Goal: Task Accomplishment & Management: Manage account settings

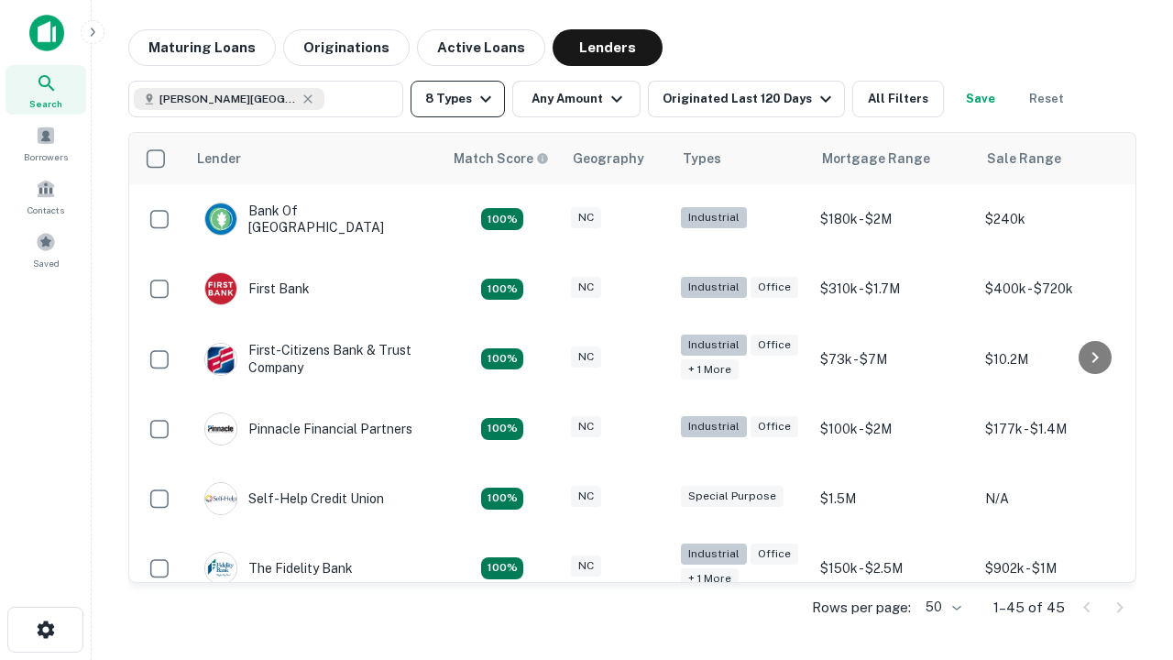
click at [457, 99] on button "8 Types" at bounding box center [458, 99] width 94 height 37
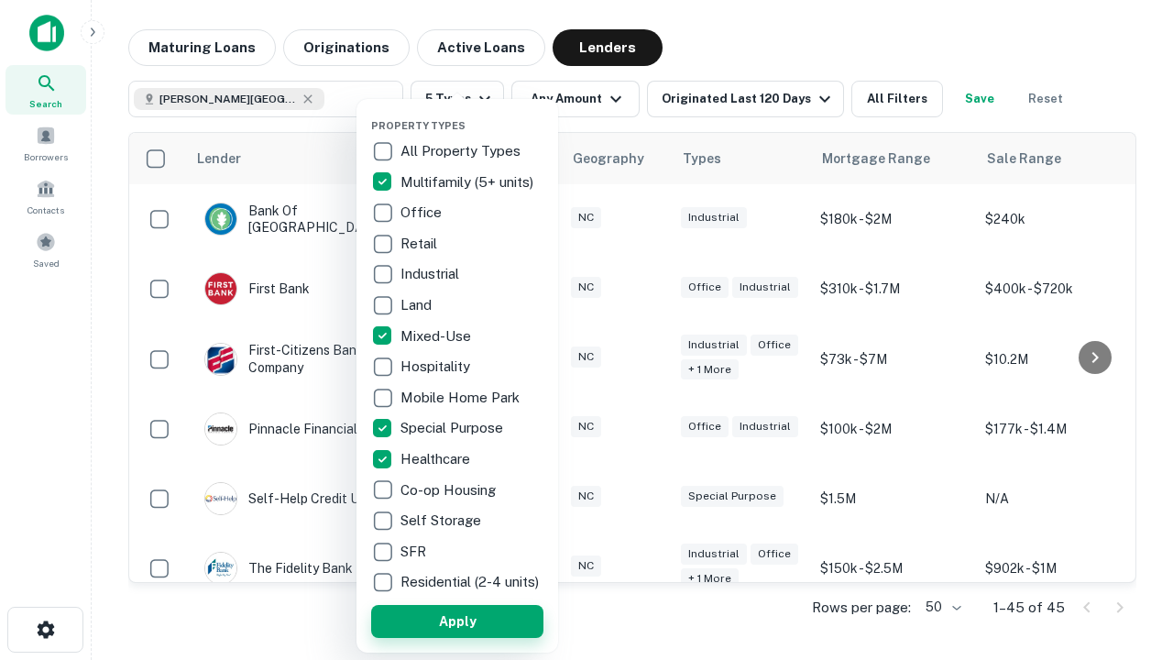
click at [457, 621] on button "Apply" at bounding box center [457, 621] width 172 height 33
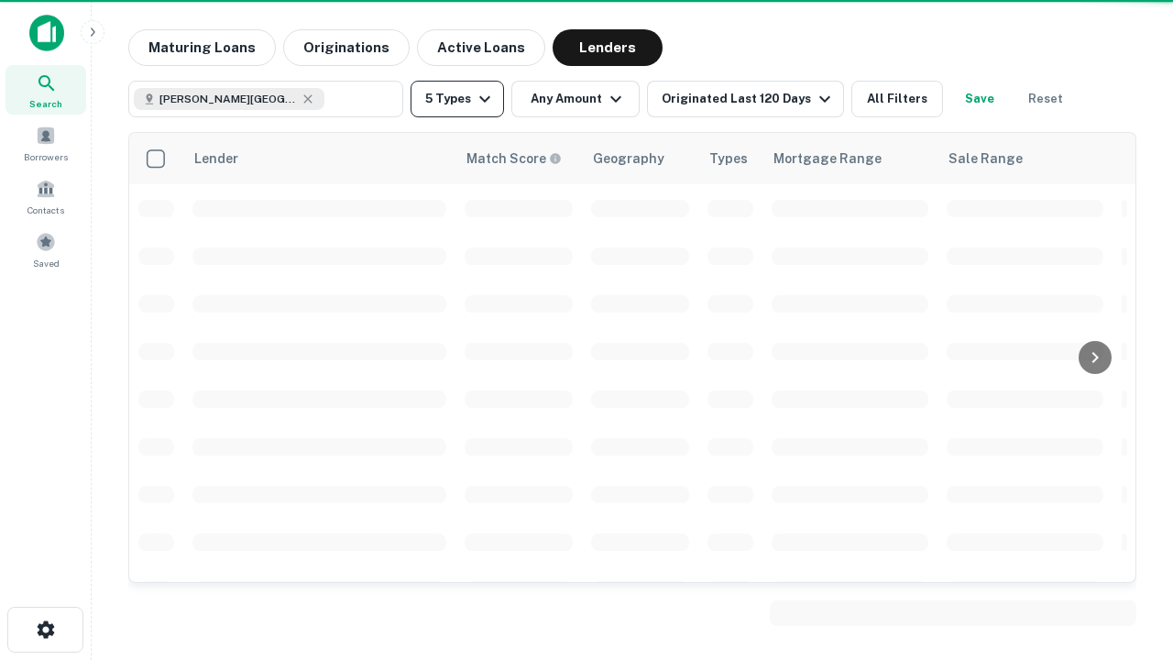
click at [457, 99] on button "5 Types" at bounding box center [457, 99] width 93 height 37
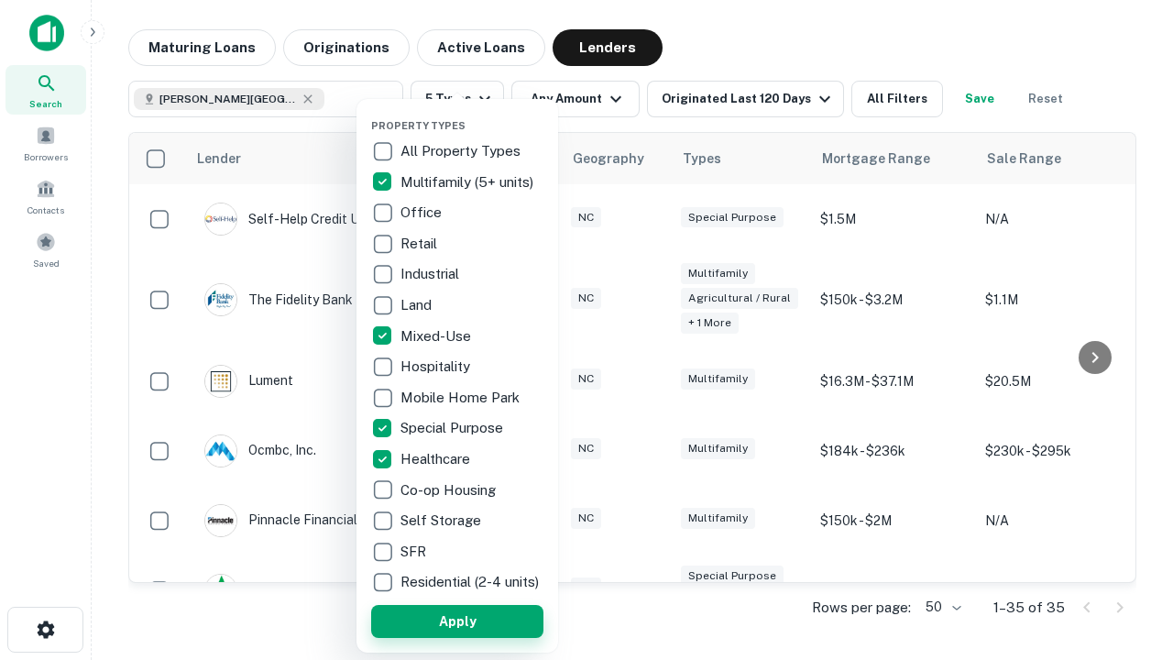
click at [490, 621] on button "Apply" at bounding box center [457, 621] width 172 height 33
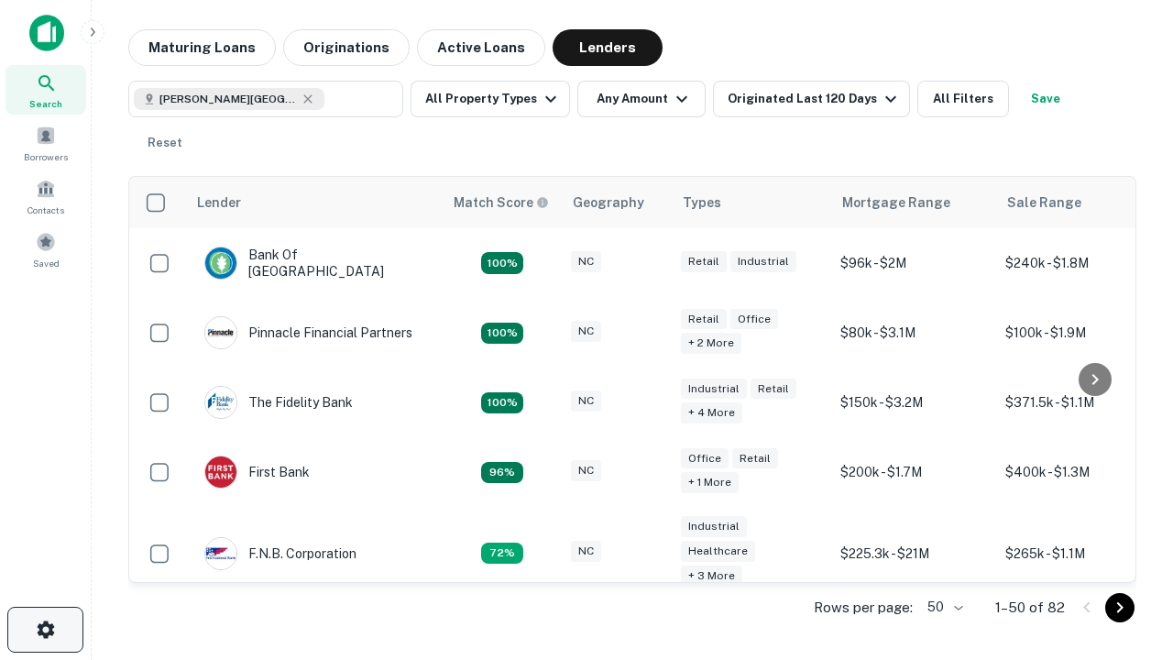
click at [45, 630] on icon "button" at bounding box center [46, 630] width 22 height 22
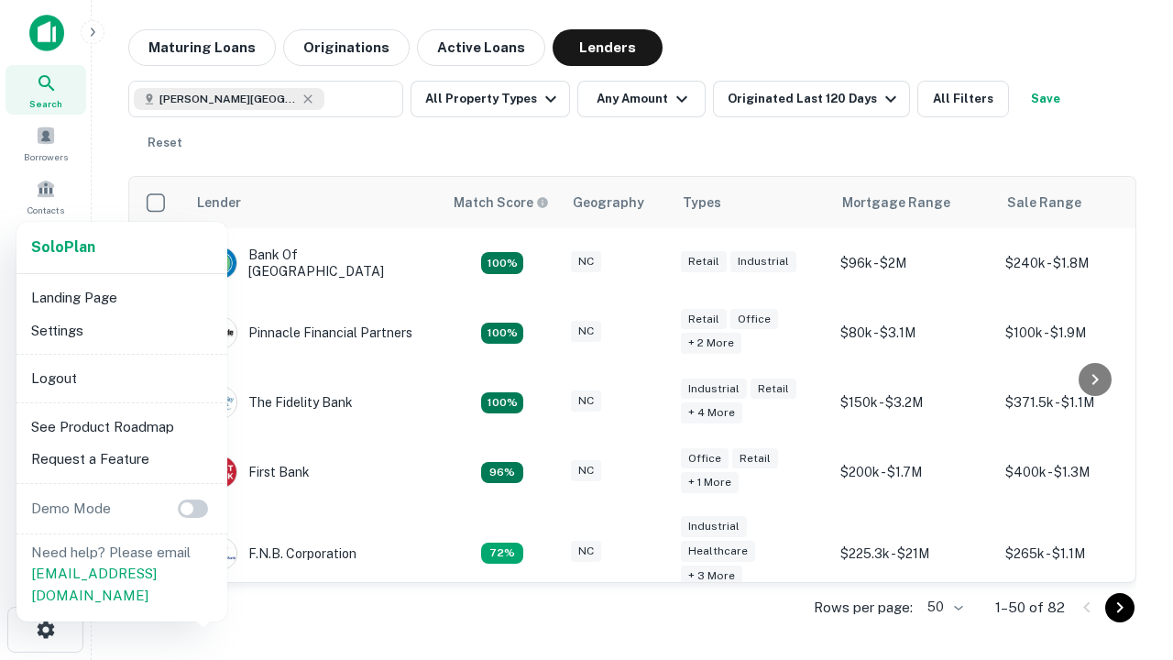
click at [121, 378] on li "Logout" at bounding box center [122, 378] width 196 height 33
